Goal: Check status: Check status

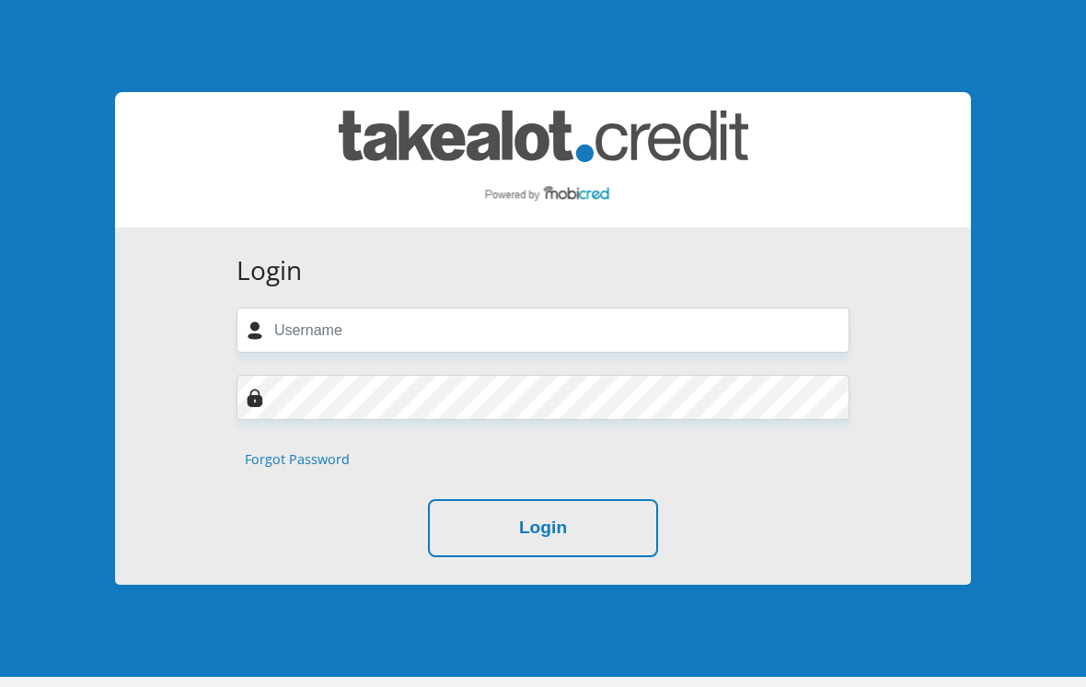
scroll to position [152, 0]
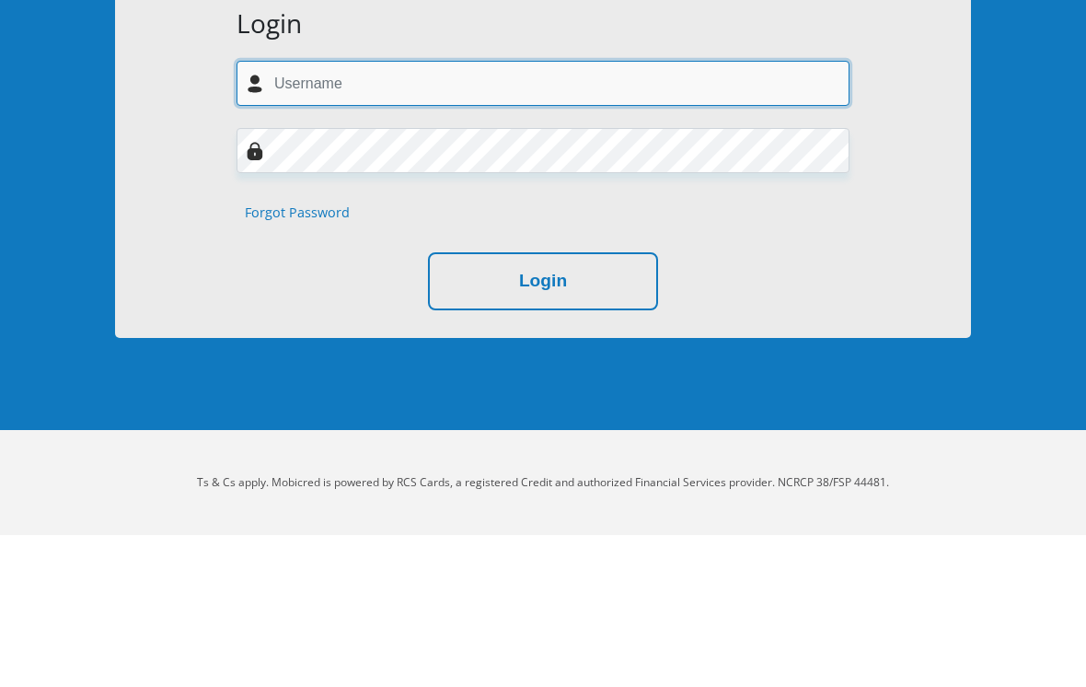
type input "[EMAIL_ADDRESS][DOMAIN_NAME]"
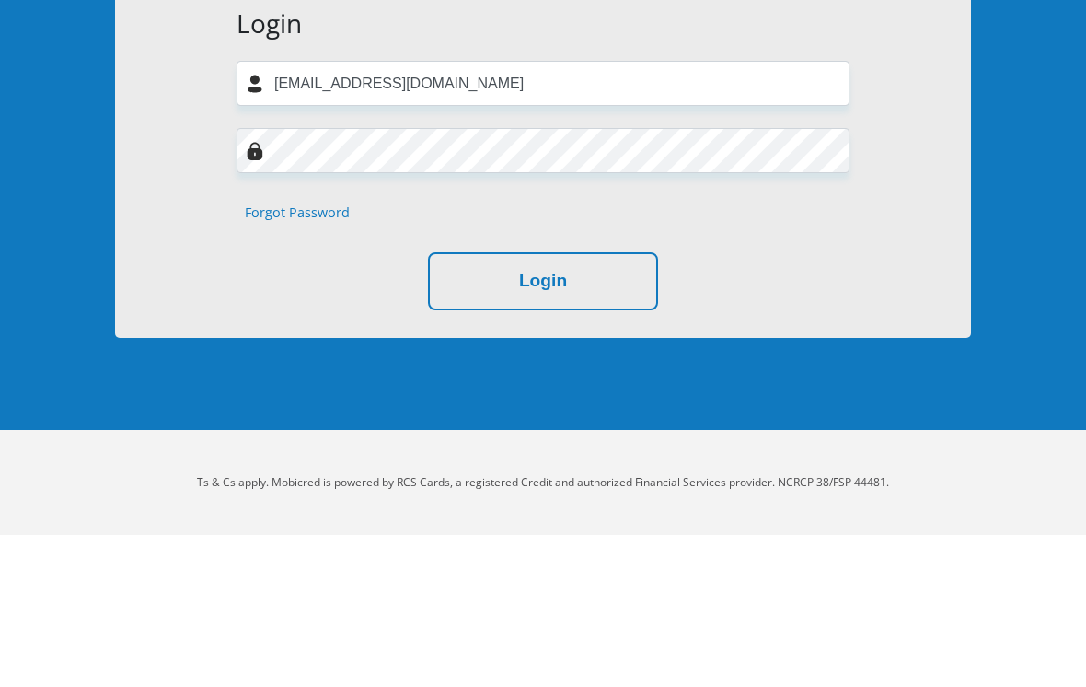
click at [543, 404] on button "Login" at bounding box center [543, 433] width 230 height 58
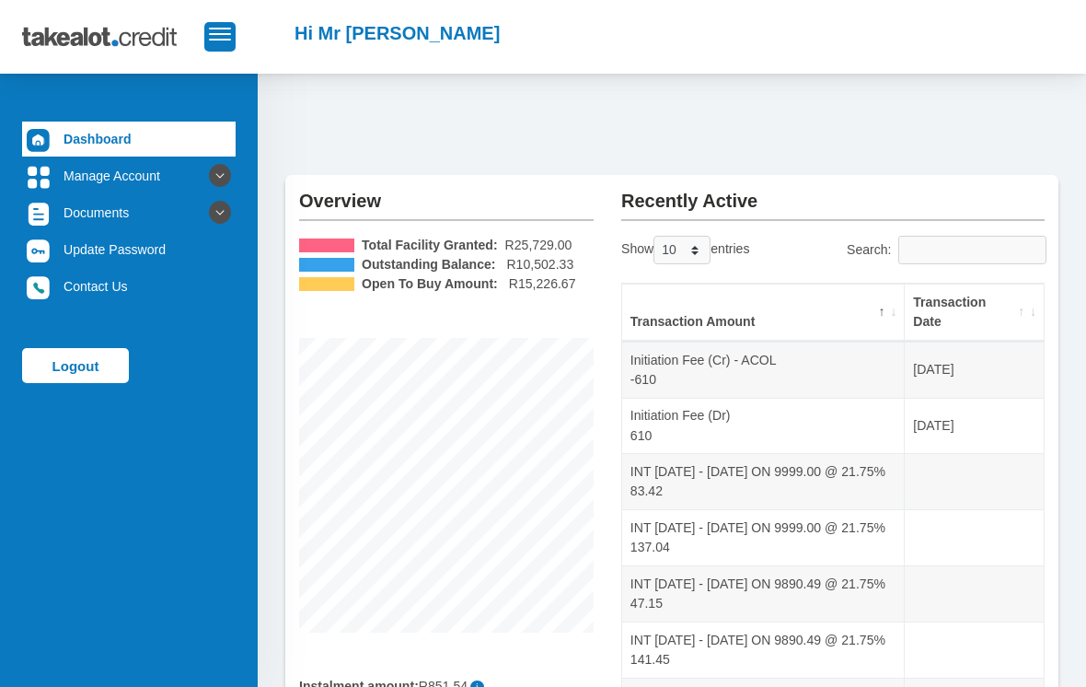
click at [1015, 301] on th "Transaction Date" at bounding box center [974, 313] width 139 height 58
click at [1015, 300] on th "Transaction Date" at bounding box center [974, 313] width 139 height 58
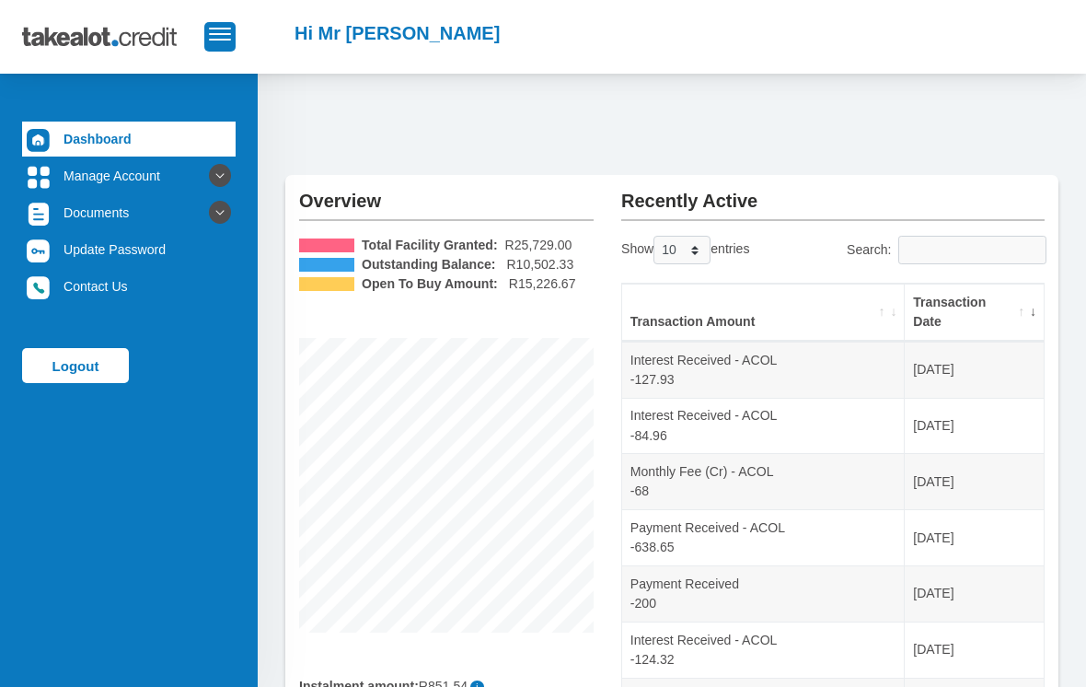
click at [97, 370] on link "Logout" at bounding box center [75, 365] width 107 height 35
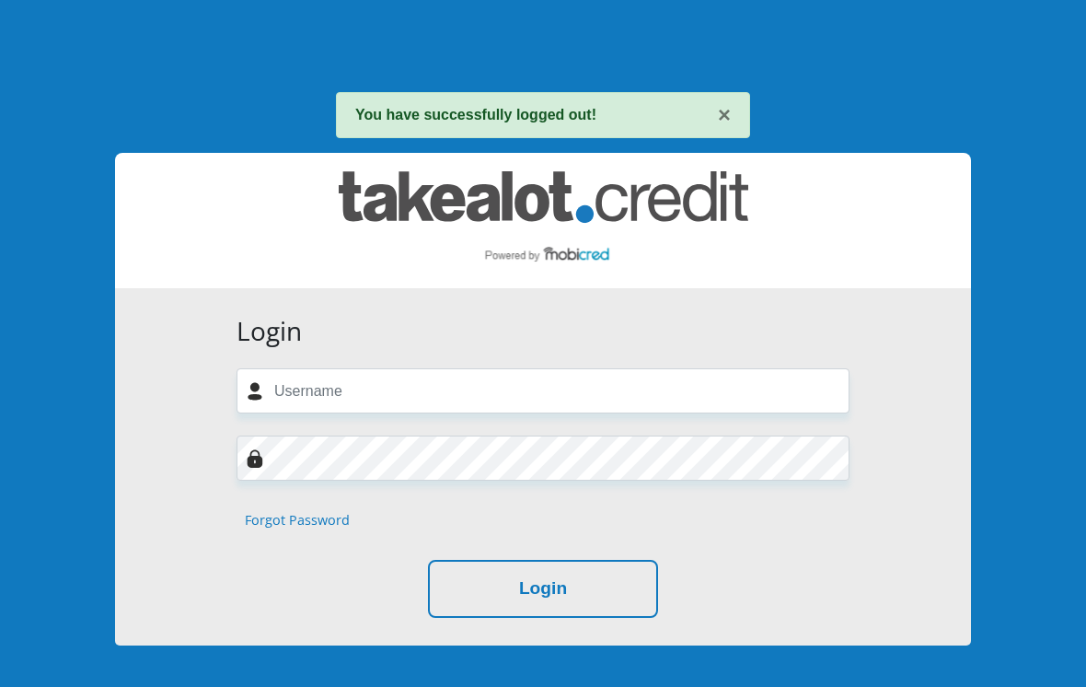
scroll to position [213, 0]
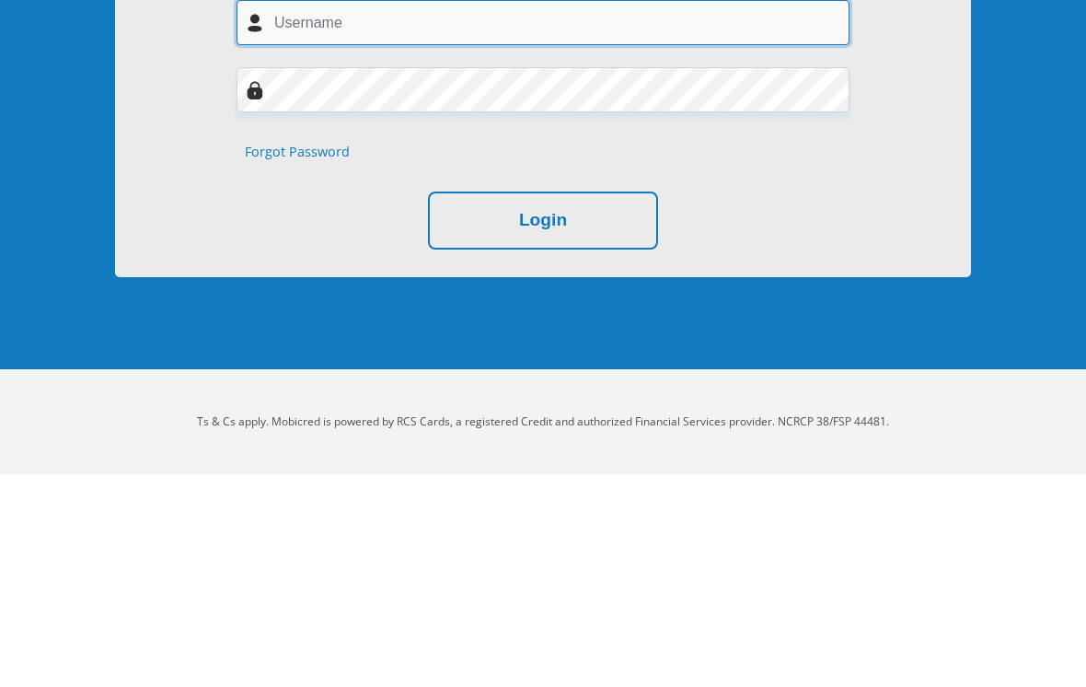
type input "lylloferreira@gmail.com"
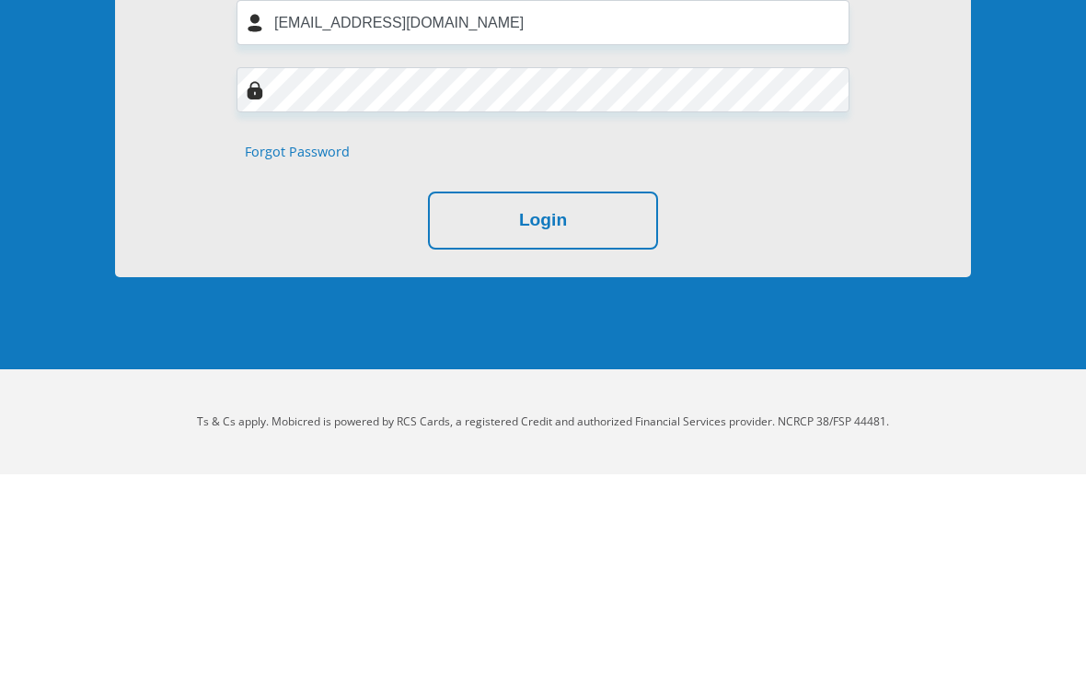
scroll to position [154, 0]
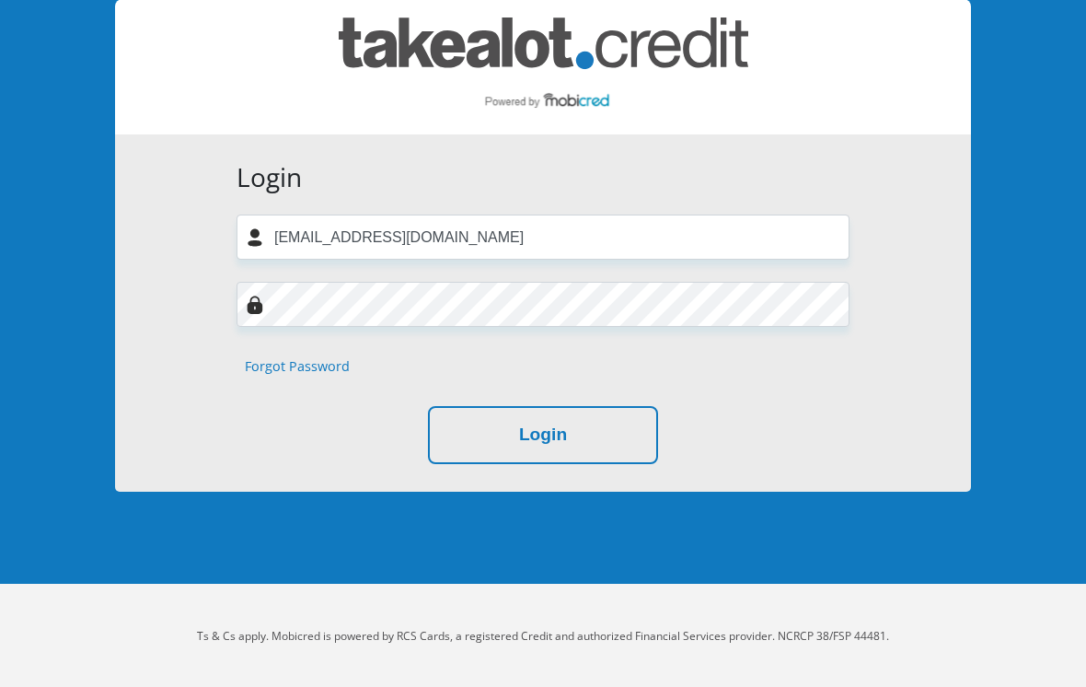
click at [467, 414] on button "Login" at bounding box center [543, 435] width 230 height 58
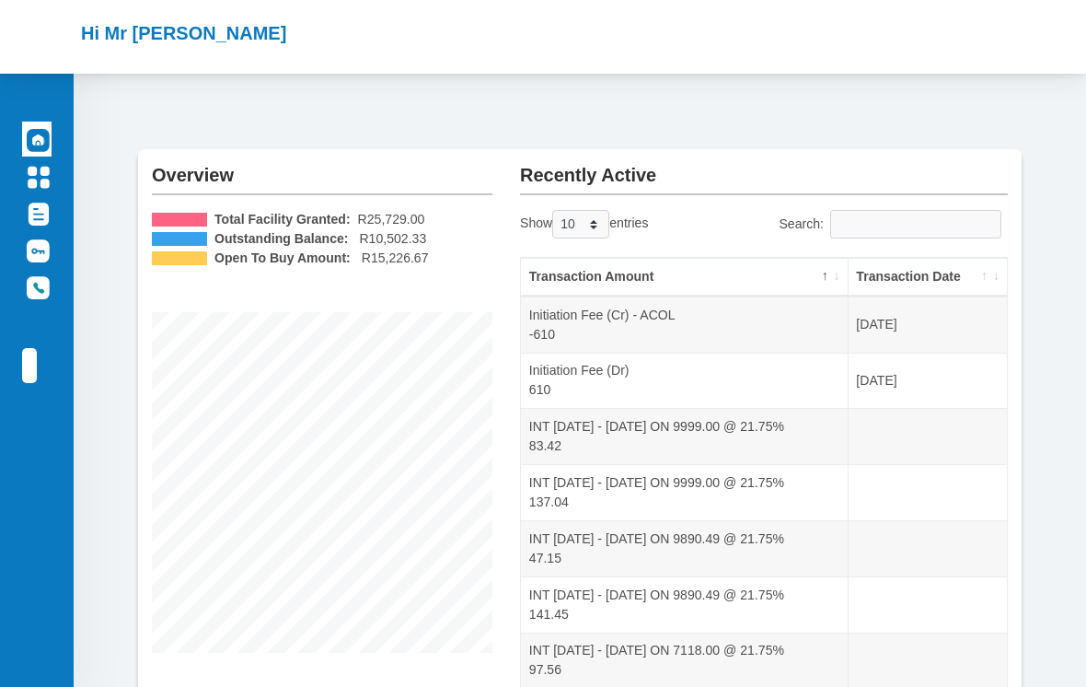
scroll to position [24, 0]
click at [1003, 277] on th "Transaction Date" at bounding box center [928, 279] width 158 height 39
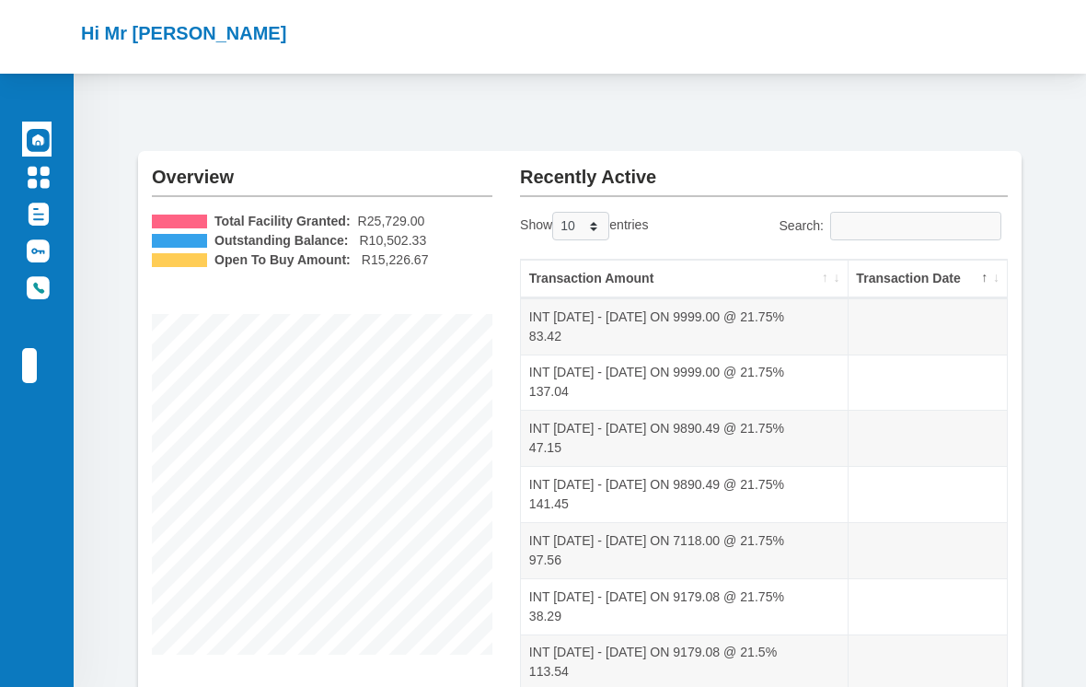
click at [1003, 272] on th "Transaction Date" at bounding box center [928, 279] width 158 height 39
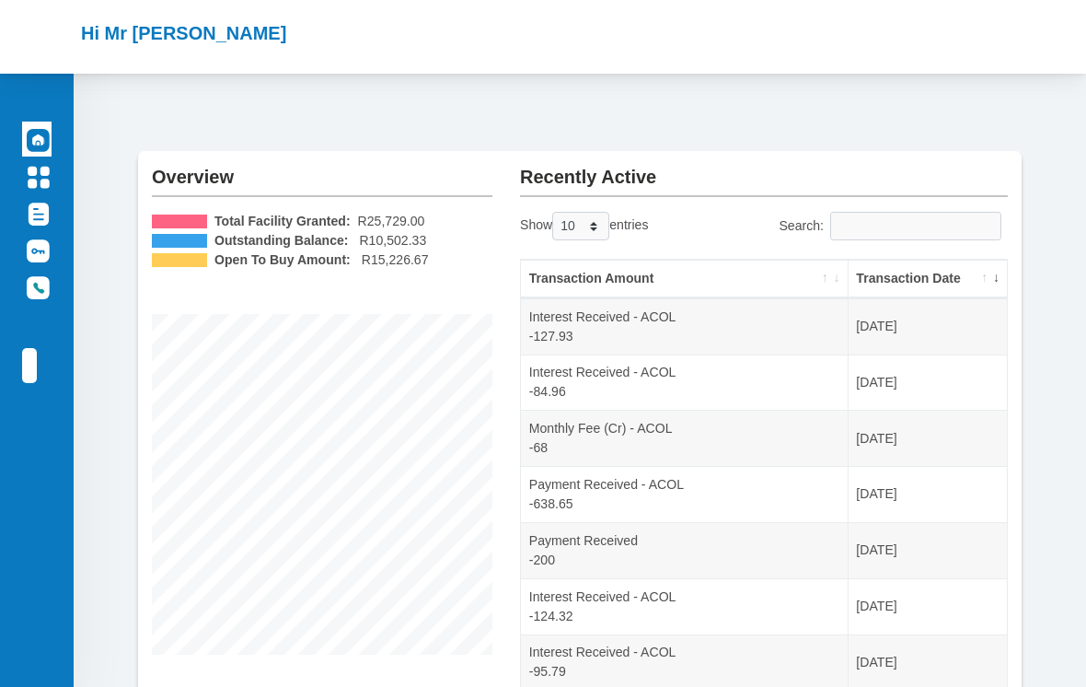
click at [24, 379] on link "Logout" at bounding box center [29, 365] width 15 height 35
click at [37, 349] on link "Logout" at bounding box center [29, 365] width 15 height 35
click at [37, 374] on link "Logout" at bounding box center [29, 365] width 15 height 35
